Goal: Check status

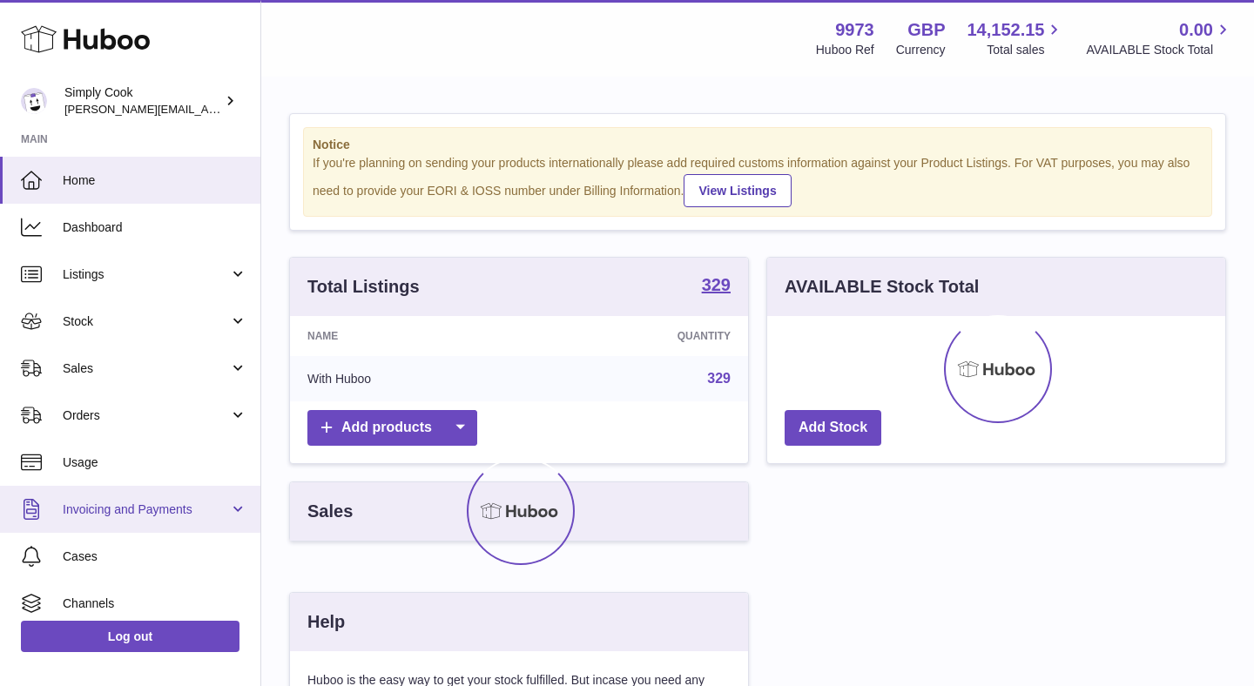
scroll to position [34, 0]
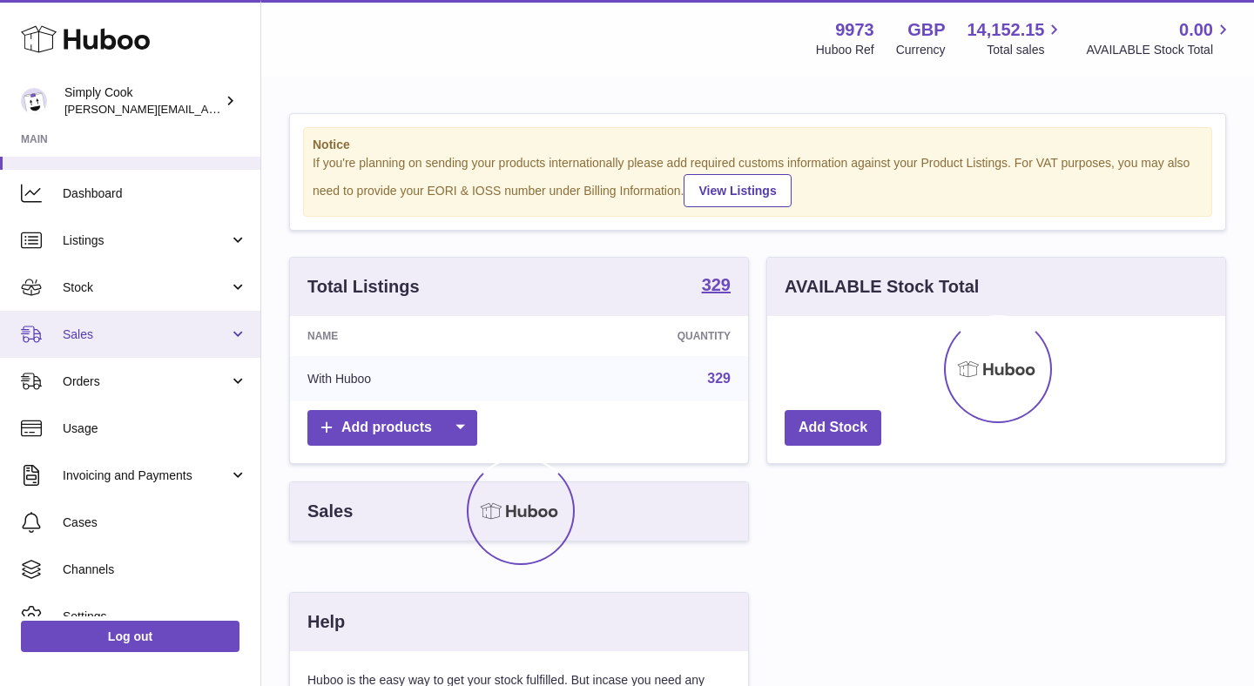
click at [227, 350] on link "Sales" at bounding box center [130, 334] width 260 height 47
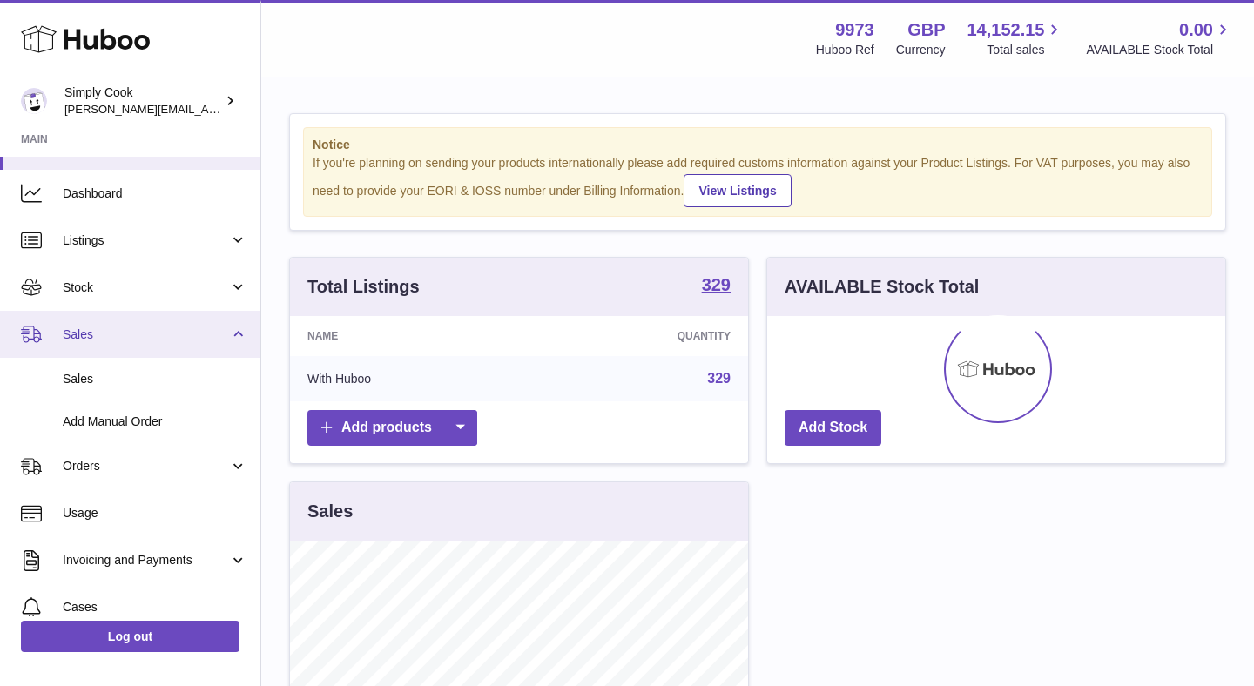
scroll to position [272, 458]
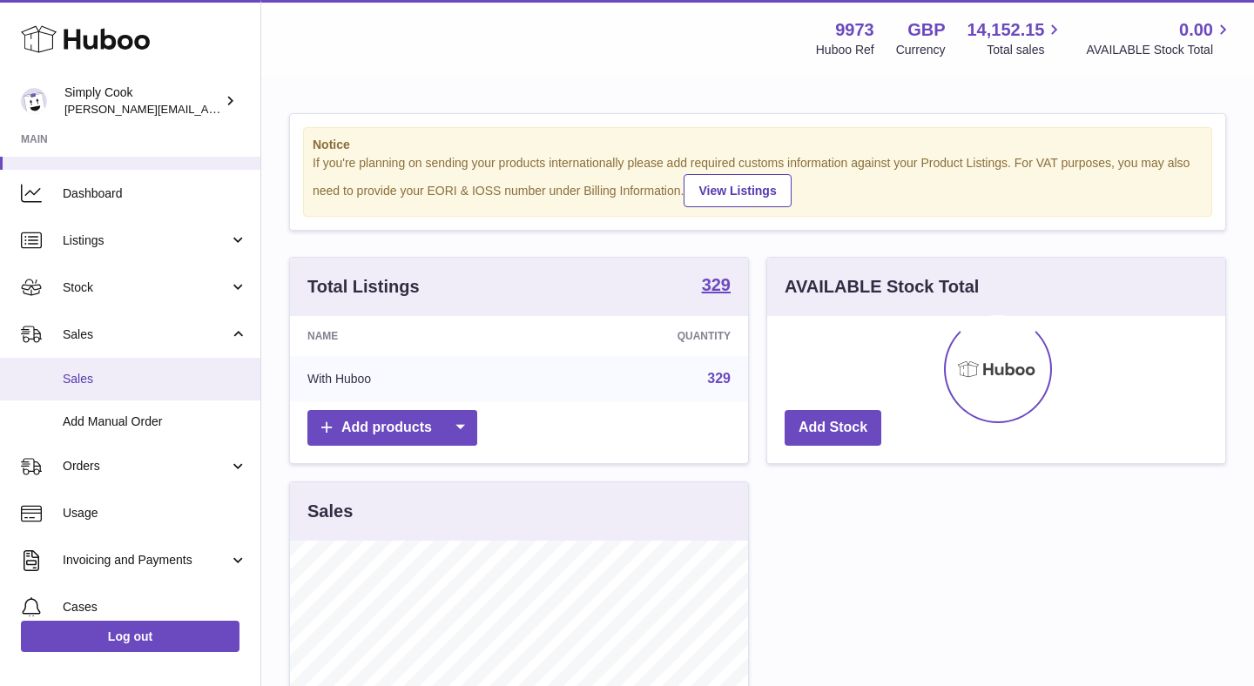
click at [192, 382] on span "Sales" at bounding box center [155, 379] width 185 height 17
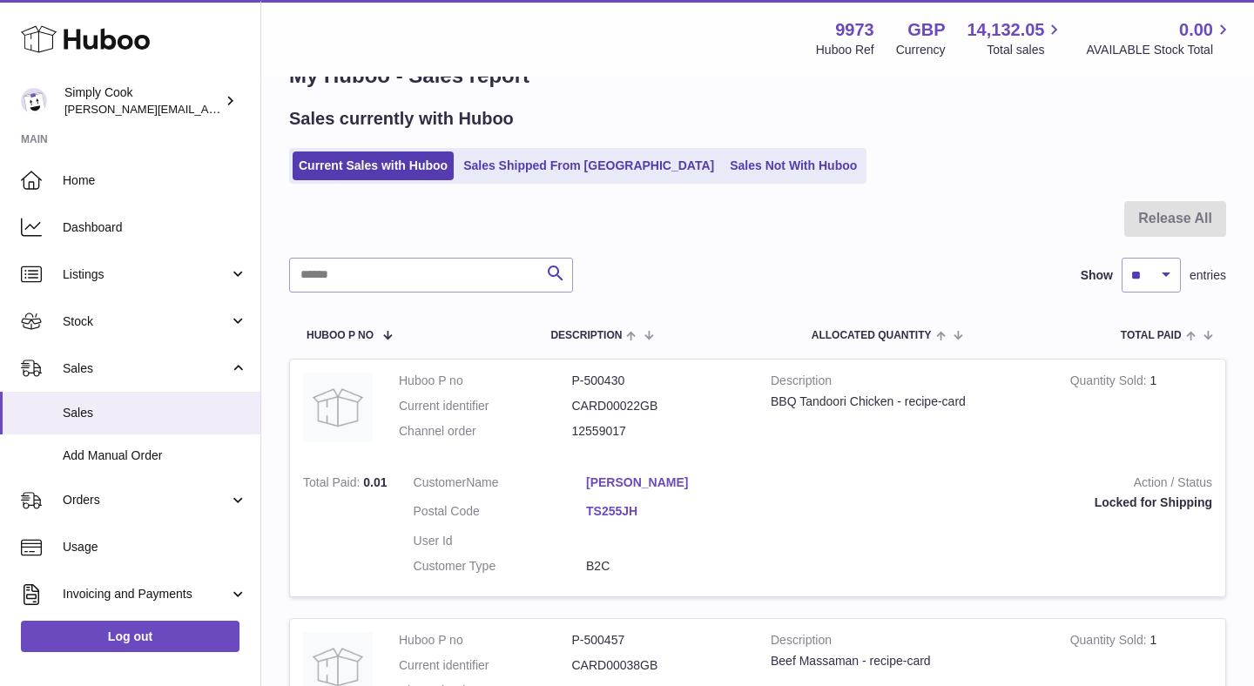
scroll to position [50, 0]
click at [408, 286] on input "text" at bounding box center [431, 276] width 284 height 35
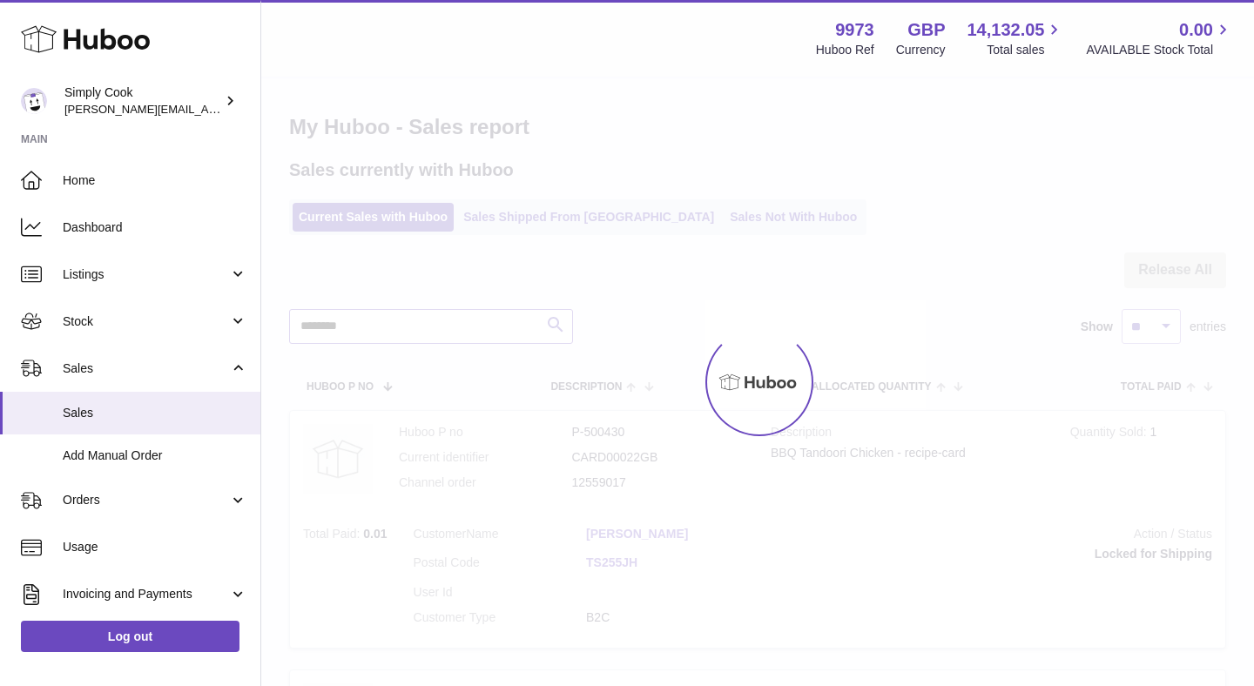
type input "********"
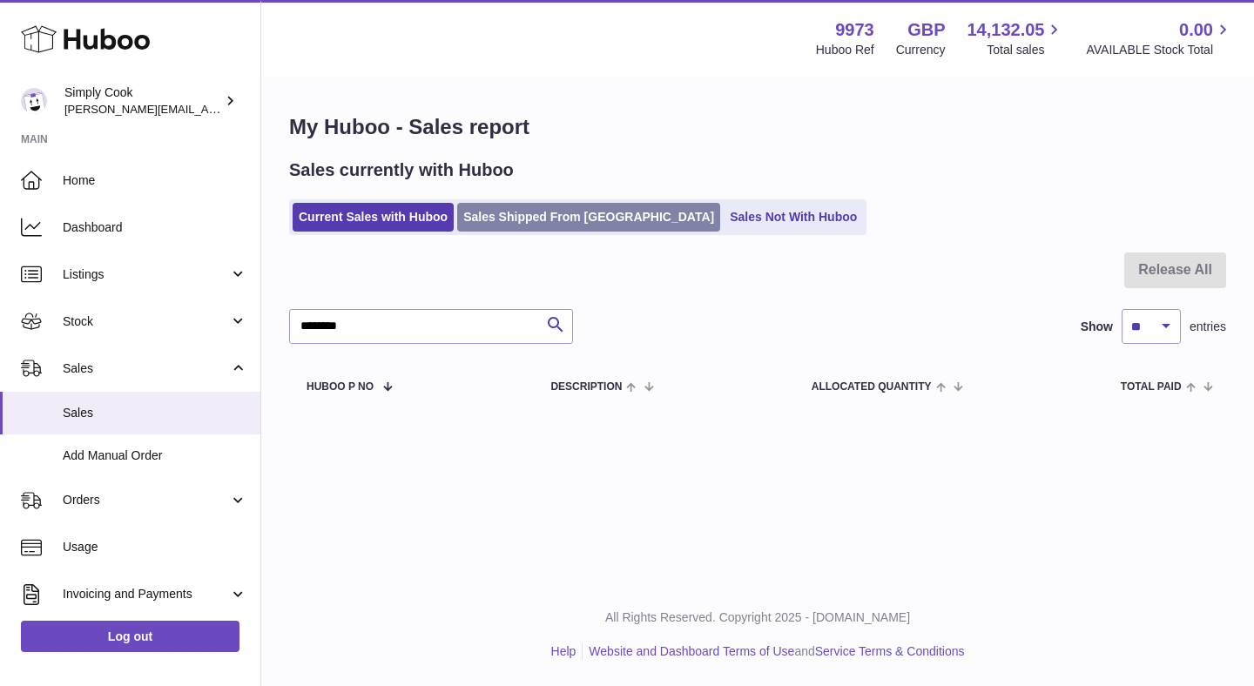
click at [578, 214] on link "Sales Shipped From Huboo" at bounding box center [588, 217] width 263 height 29
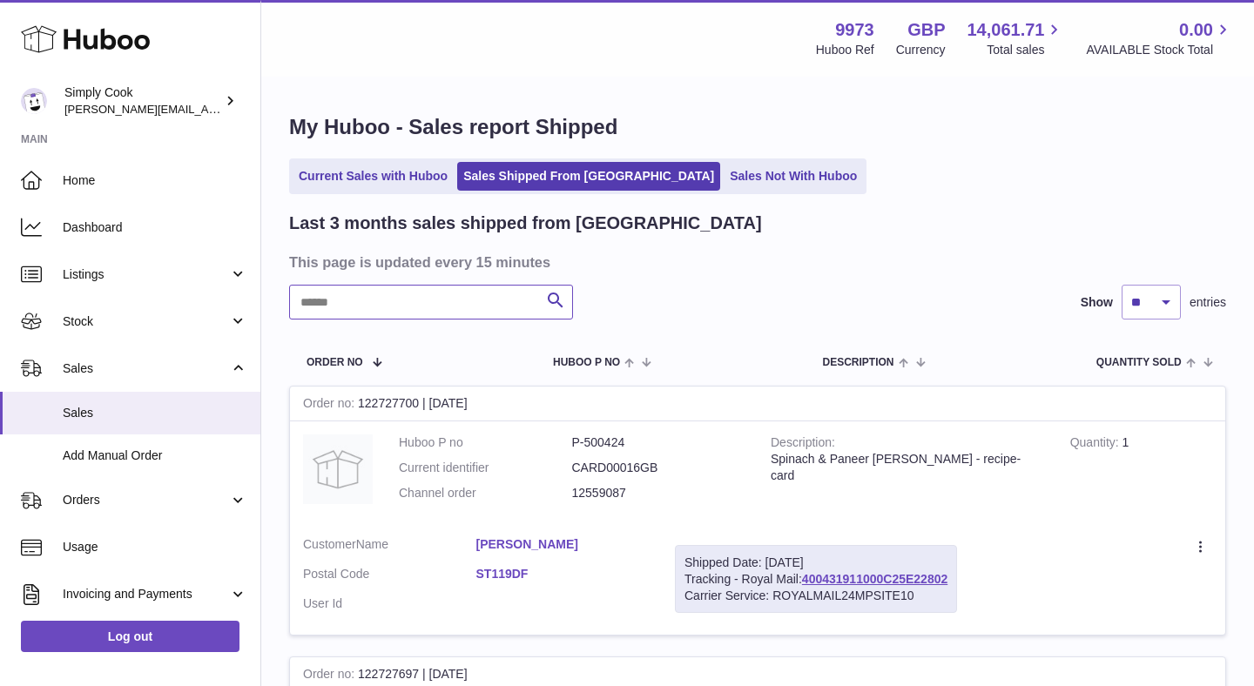
click at [435, 298] on input "text" at bounding box center [431, 302] width 284 height 35
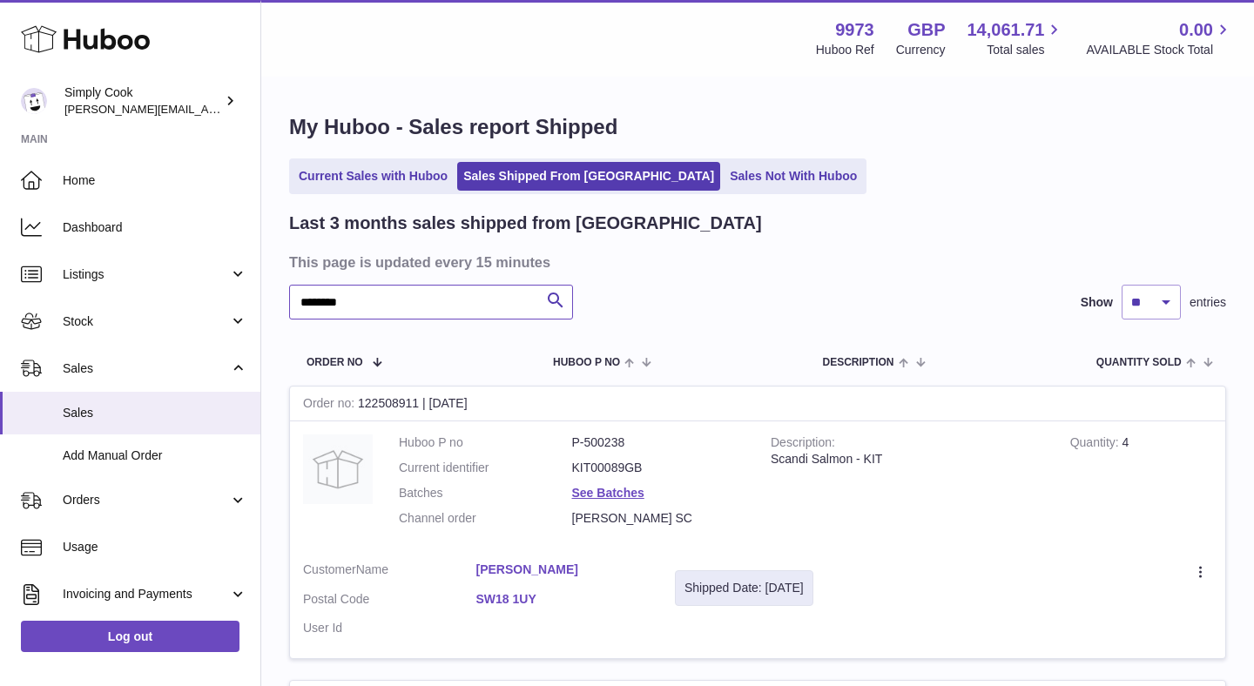
type input "********"
click at [786, 585] on div "Shipped Date: 8th Aug 2025" at bounding box center [743, 588] width 119 height 17
